Goal: Transaction & Acquisition: Purchase product/service

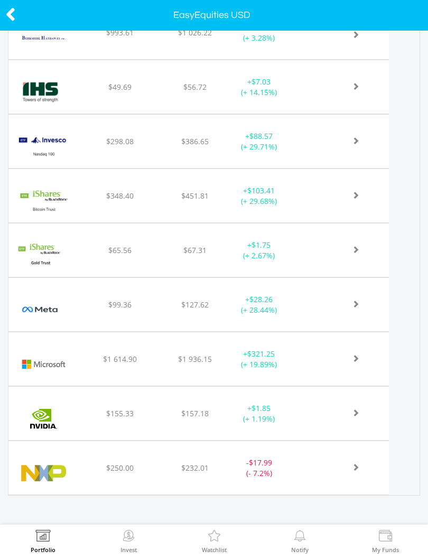
scroll to position [757, 0]
click at [210, 532] on img at bounding box center [214, 536] width 16 height 15
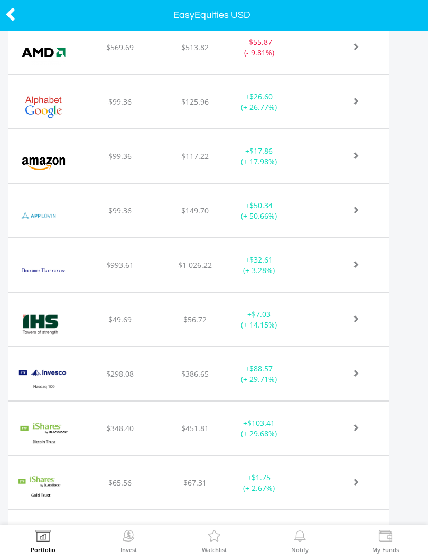
scroll to position [526, 0]
click at [215, 537] on img at bounding box center [214, 536] width 16 height 15
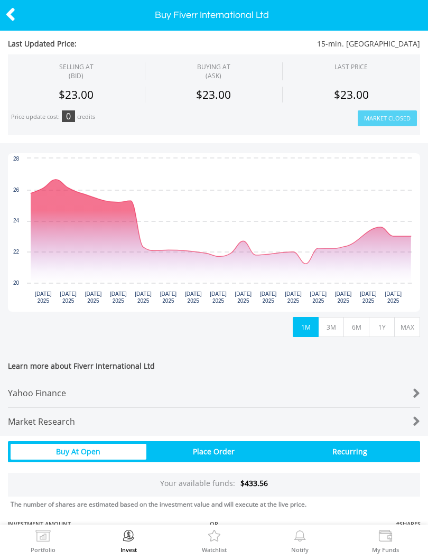
scroll to position [216, 0]
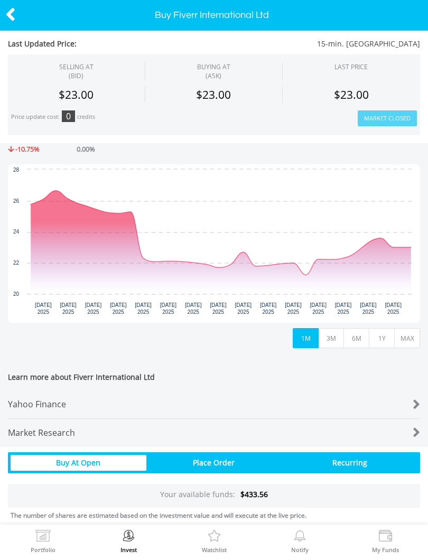
click at [414, 402] on div at bounding box center [402, 404] width 34 height 15
click at [15, 5] on icon at bounding box center [10, 14] width 11 height 21
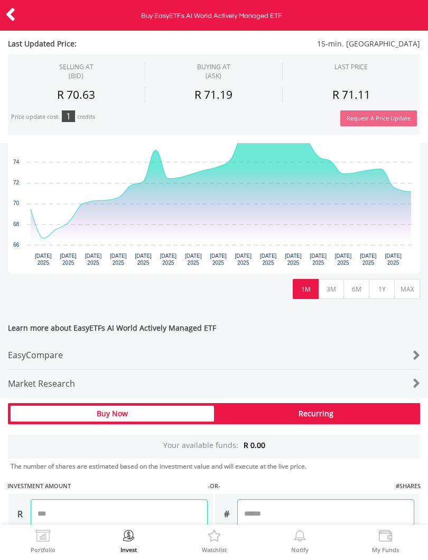
scroll to position [285, 0]
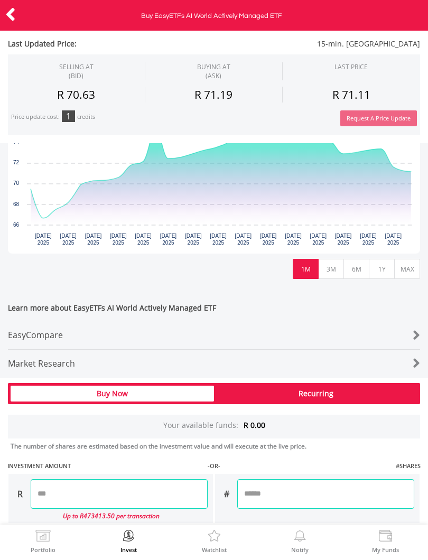
click at [383, 264] on button "1Y" at bounding box center [381, 269] width 26 height 20
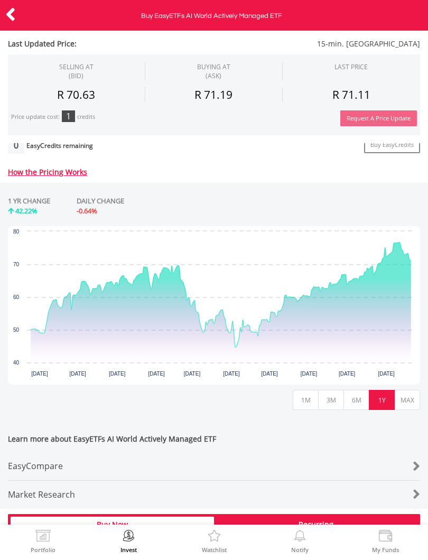
click at [14, 16] on icon at bounding box center [10, 14] width 11 height 21
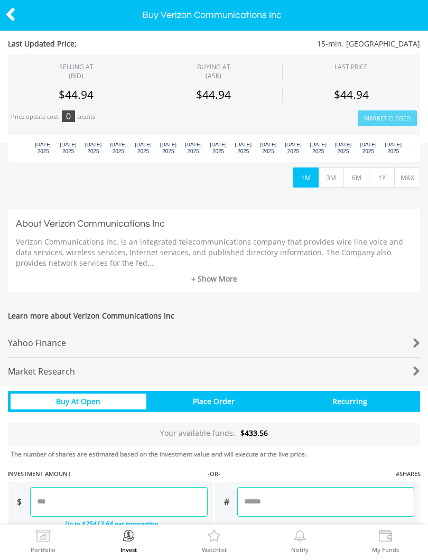
click at [388, 175] on button "1Y" at bounding box center [381, 177] width 26 height 20
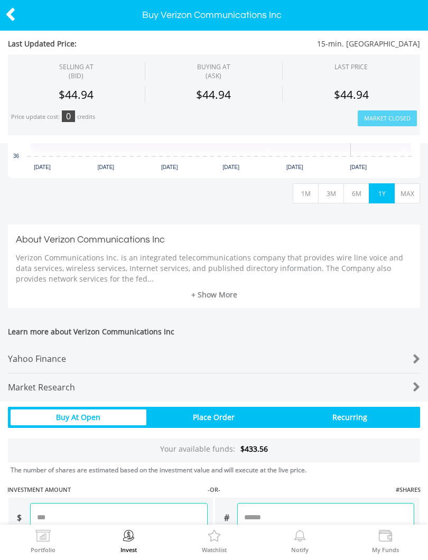
scroll to position [362, 0]
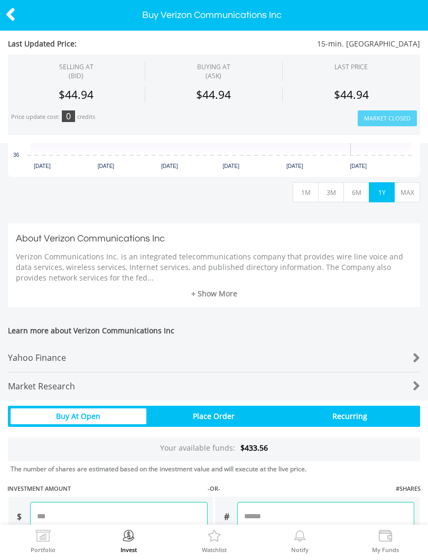
click at [419, 351] on div at bounding box center [402, 358] width 34 height 15
click at [8, 16] on icon at bounding box center [10, 14] width 11 height 21
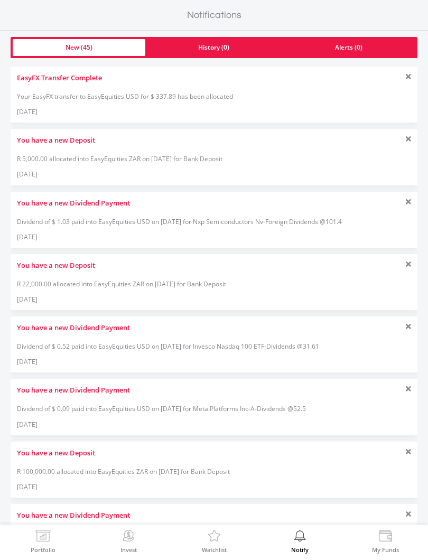
click at [41, 538] on img at bounding box center [43, 536] width 16 height 15
